Goal: Task Accomplishment & Management: Use online tool/utility

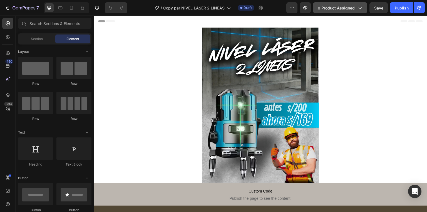
click at [342, 12] on button "0 product assigned" at bounding box center [340, 7] width 54 height 11
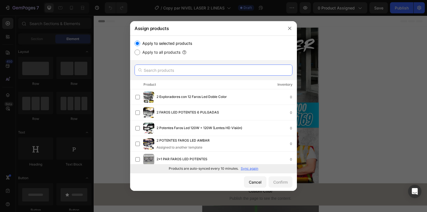
click at [164, 69] on input "text" at bounding box center [213, 69] width 158 height 11
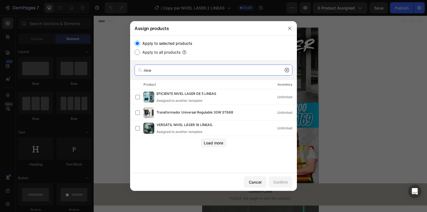
type input "nive"
click at [210, 147] on div "EFICIENTE NIVEL LASER DE 5 LINEAS Assigned to another template Unlimited Transf…" at bounding box center [213, 126] width 167 height 75
click at [210, 147] on button "Load more" at bounding box center [214, 142] width 26 height 9
click at [159, 71] on input "nive" at bounding box center [213, 69] width 158 height 11
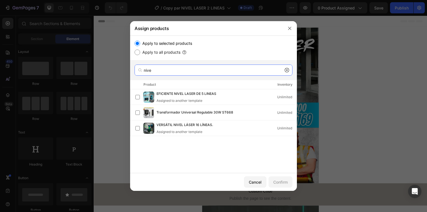
click at [159, 71] on input "nive" at bounding box center [213, 69] width 158 height 11
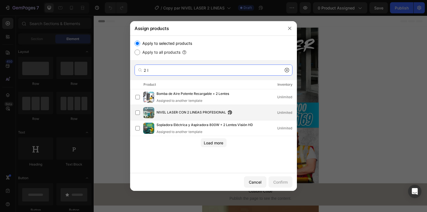
type input "2 l"
click at [209, 116] on div "NIVEL LASER CON 2 LINEAS PROFESIONAL Unlimited" at bounding box center [215, 112] width 161 height 11
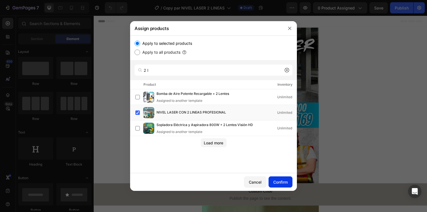
click at [283, 182] on div "Confirm" at bounding box center [280, 182] width 14 height 6
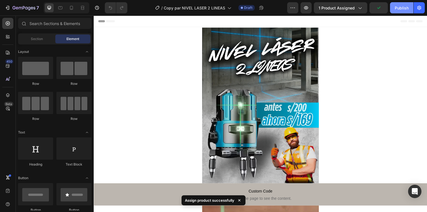
click at [400, 10] on div "Publish" at bounding box center [401, 8] width 14 height 6
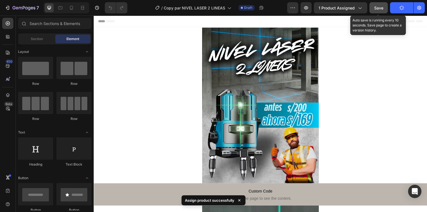
click at [381, 11] on button "Save" at bounding box center [378, 7] width 18 height 11
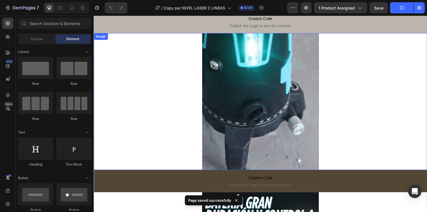
scroll to position [17, 0]
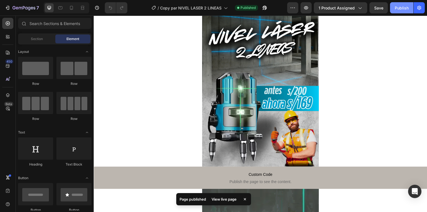
click at [393, 4] on button "Publish" at bounding box center [401, 7] width 23 height 11
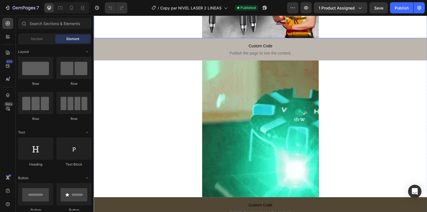
scroll to position [239, 0]
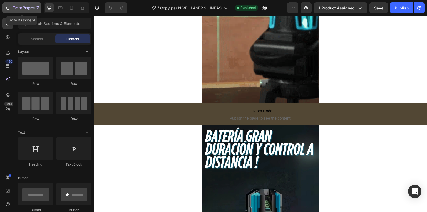
click at [10, 9] on div "7" at bounding box center [22, 7] width 34 height 7
